Goal: Transaction & Acquisition: Purchase product/service

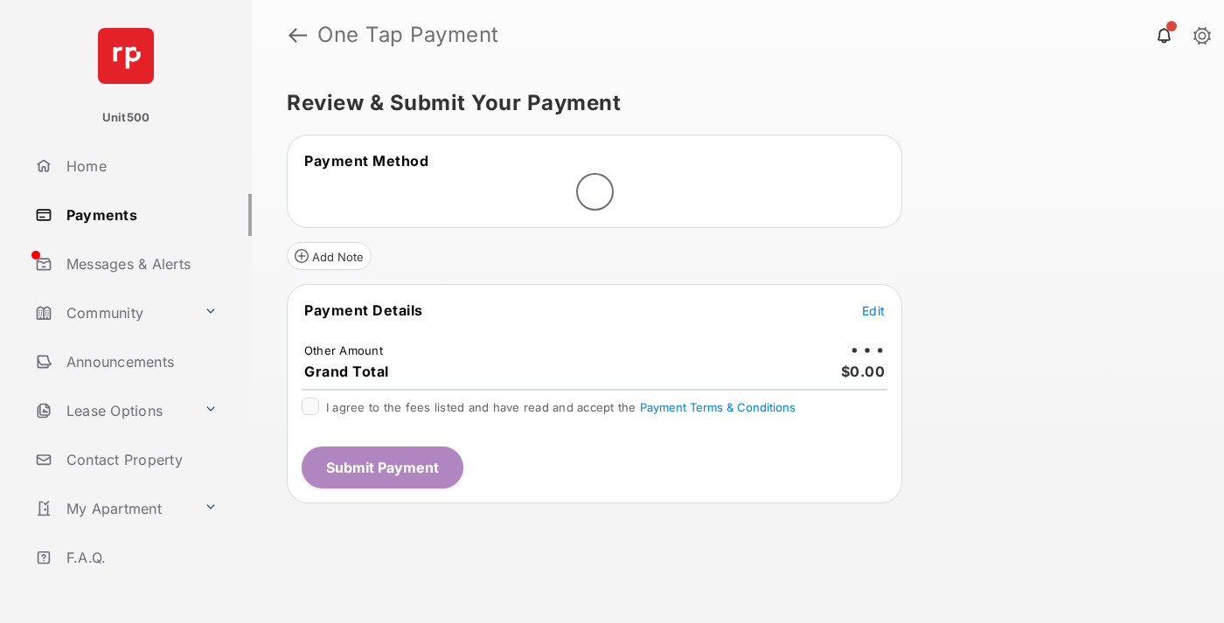
click at [873, 310] on span "Edit" at bounding box center [873, 310] width 23 height 15
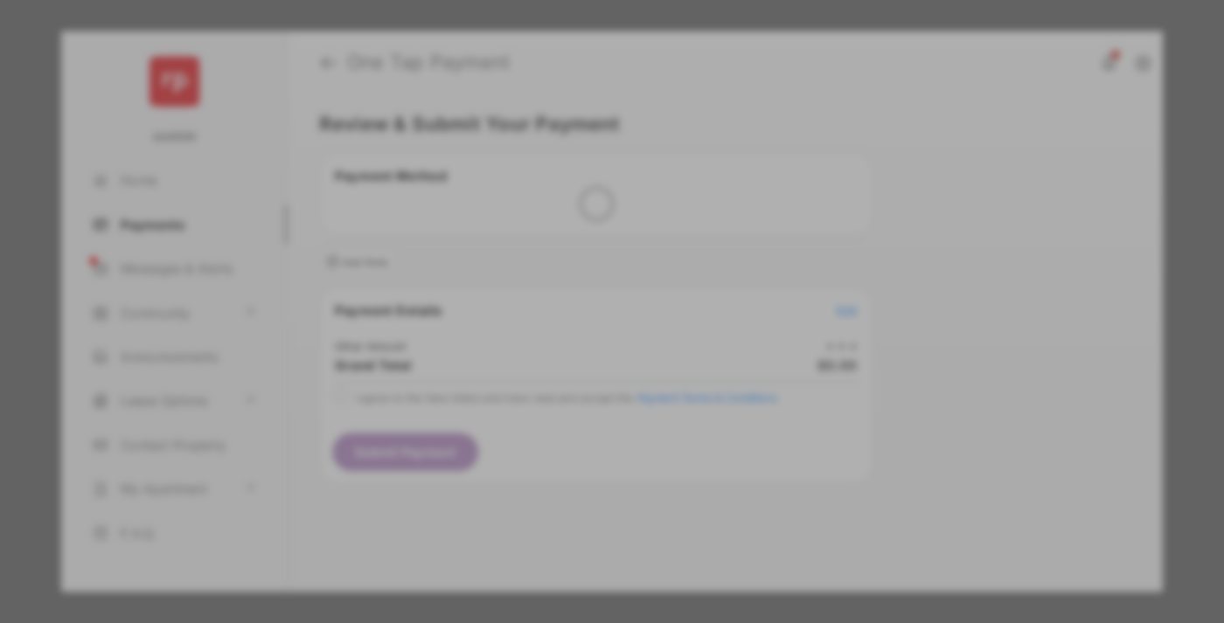
click at [579, 291] on div "Other Amount" at bounding box center [579, 296] width 283 height 30
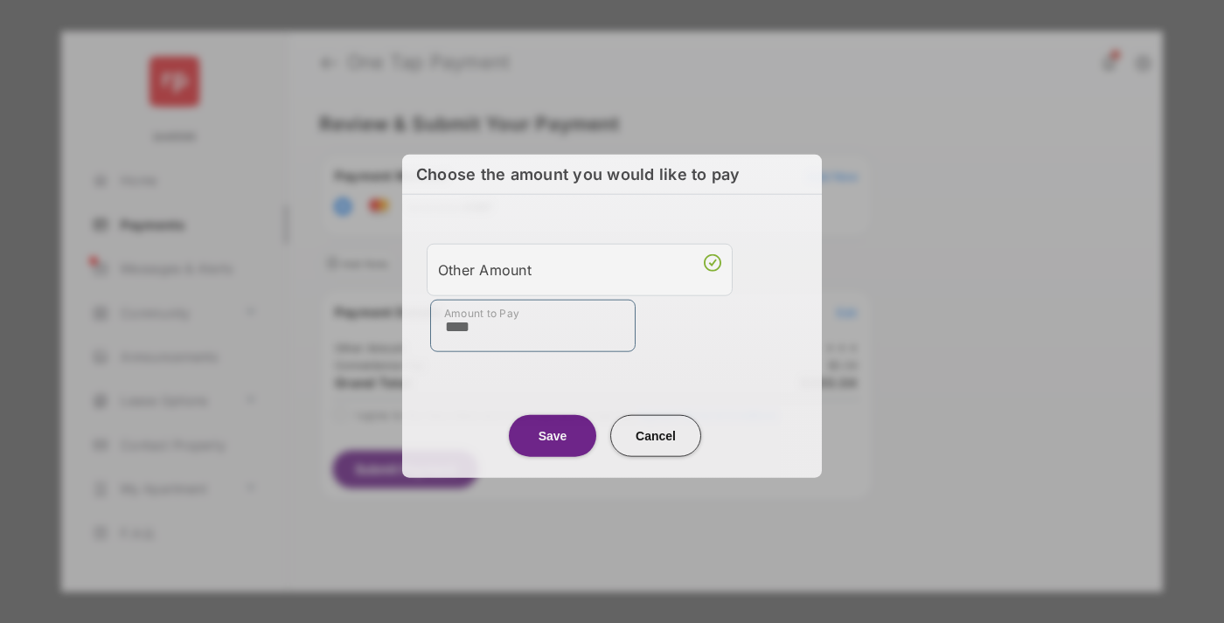
type input "****"
click at [552, 435] on button "Save" at bounding box center [552, 435] width 87 height 42
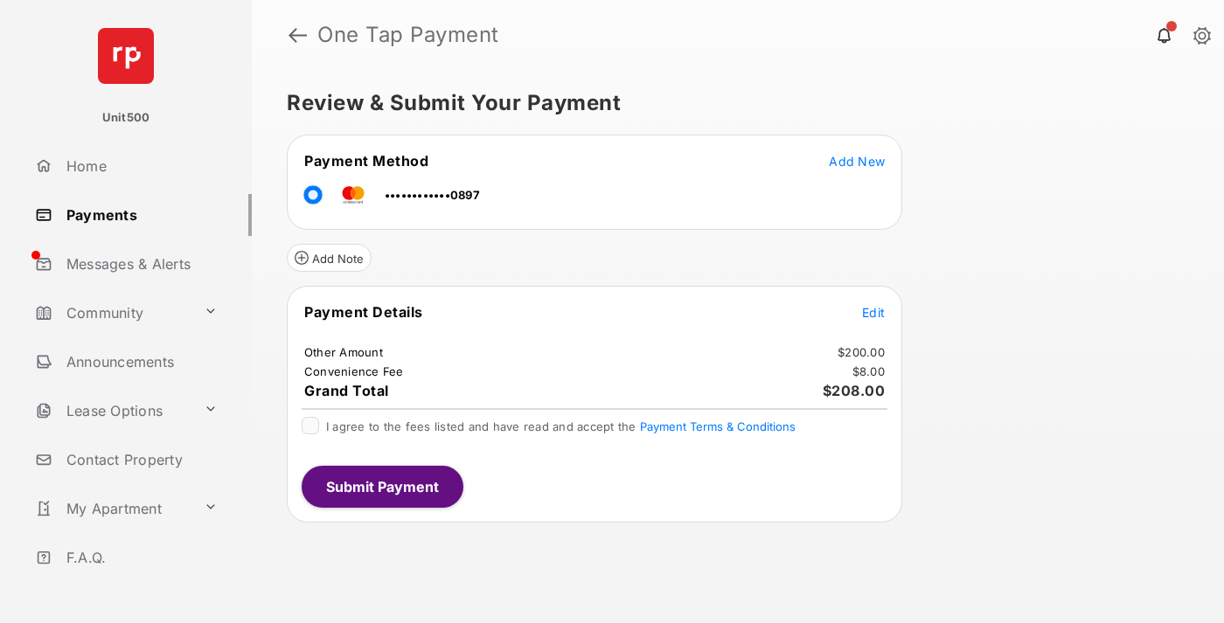
click at [873, 312] on span "Edit" at bounding box center [873, 312] width 23 height 15
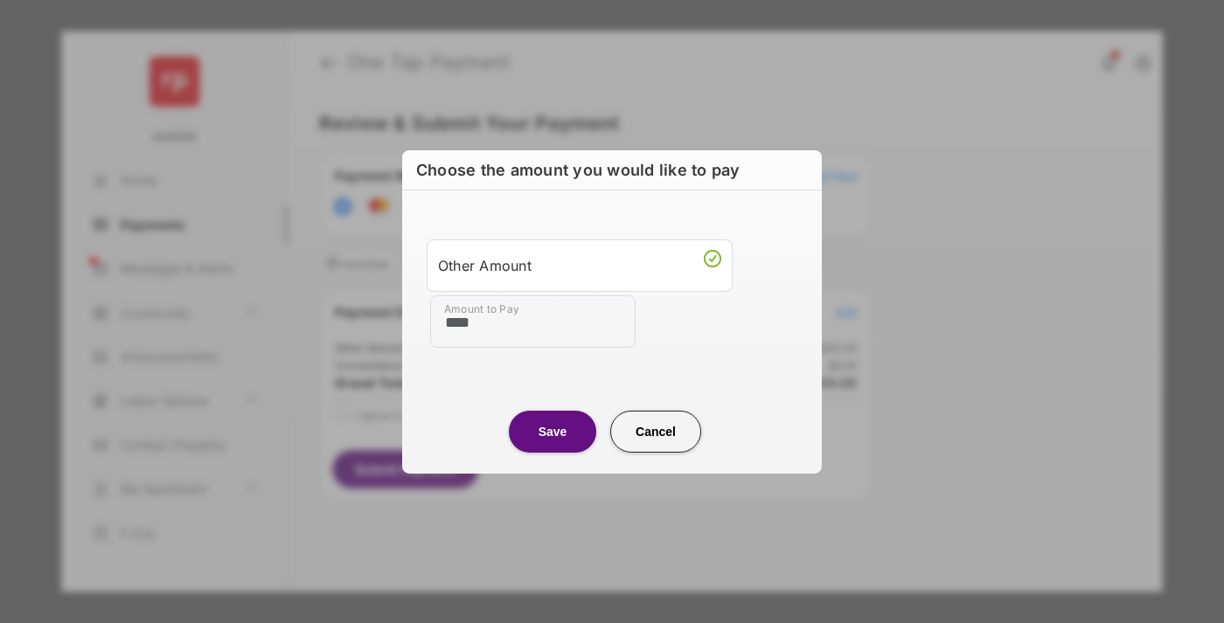
click at [552, 431] on button "Save" at bounding box center [552, 431] width 87 height 42
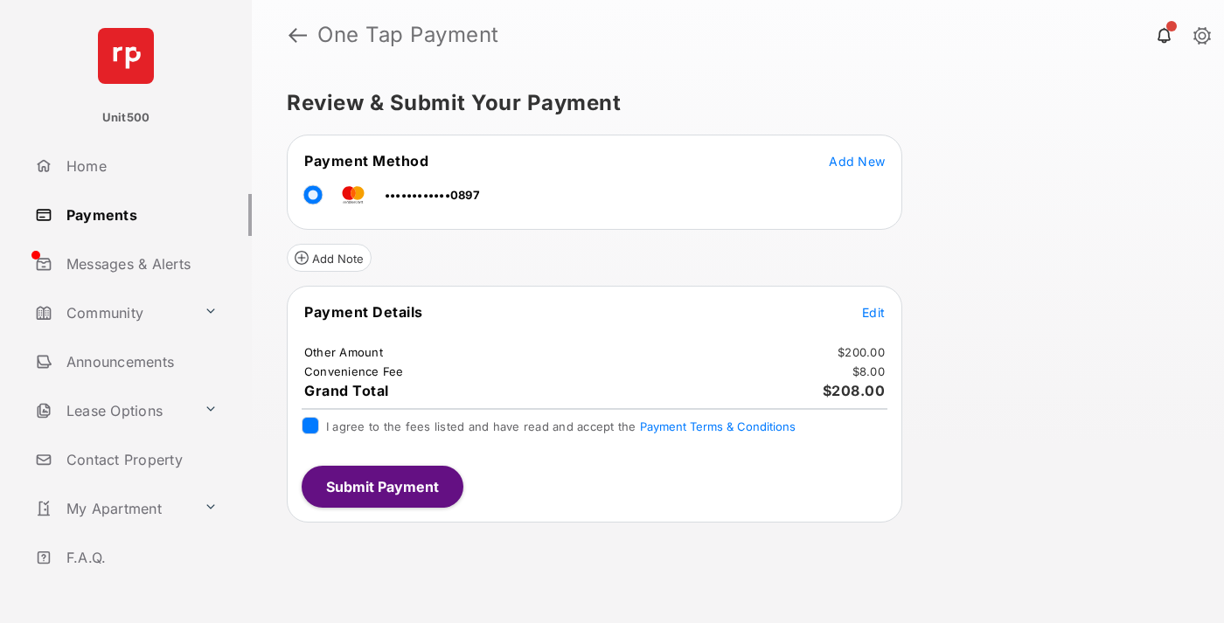
click at [381, 486] on button "Submit Payment" at bounding box center [383, 487] width 162 height 42
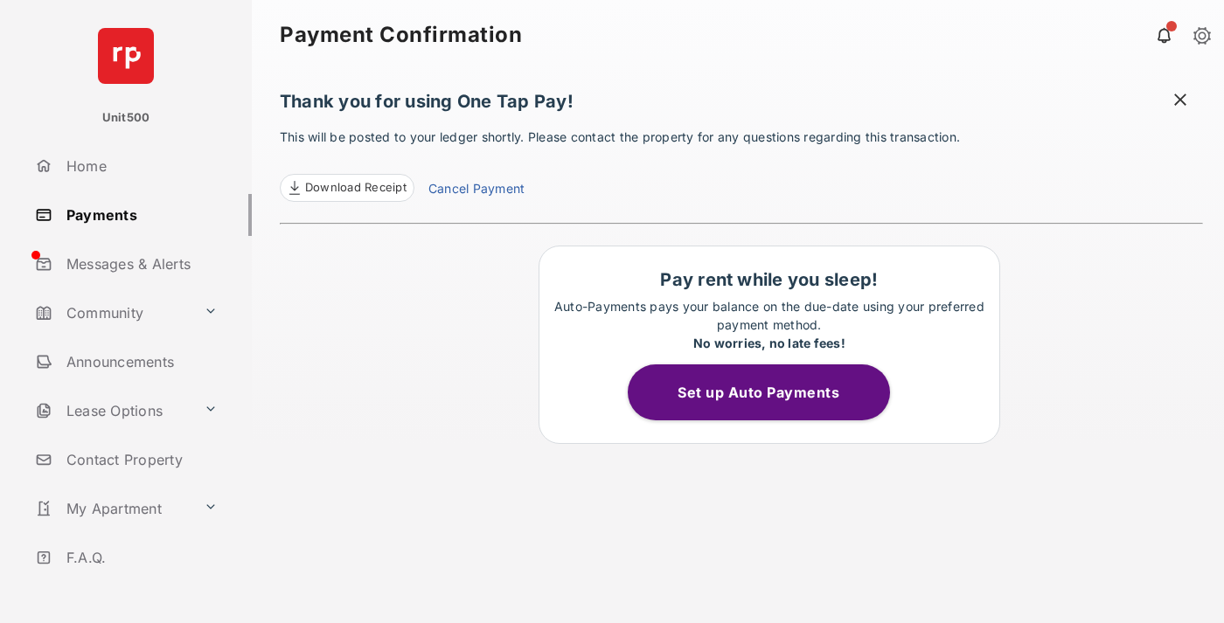
click at [1180, 101] on span at bounding box center [1179, 102] width 17 height 22
